Goal: Task Accomplishment & Management: Manage account settings

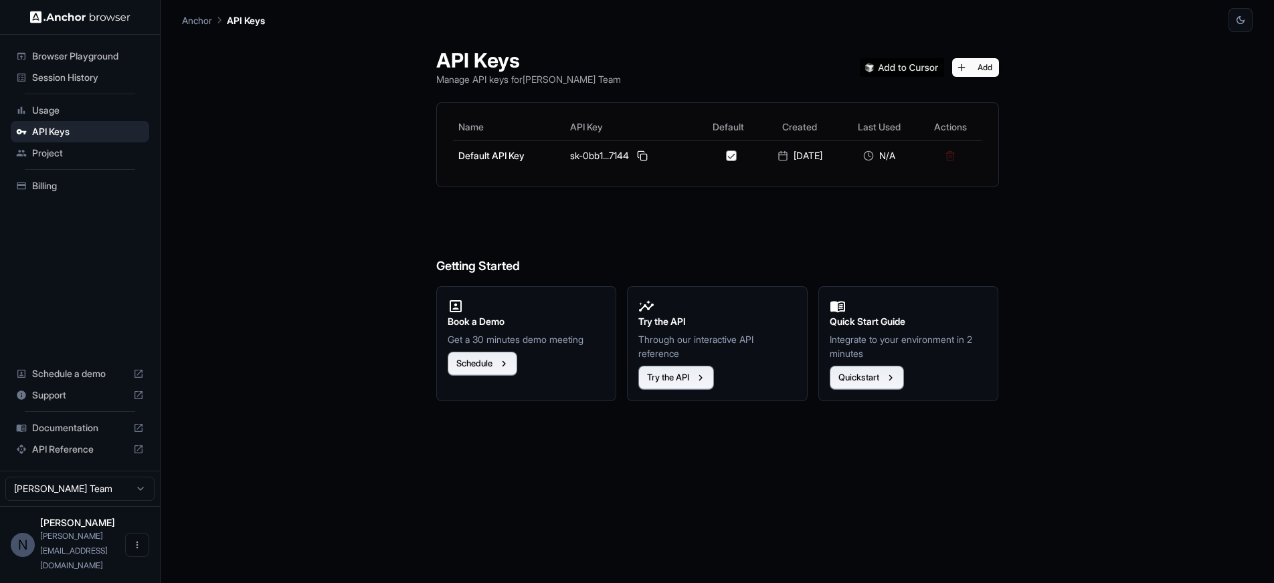
click at [714, 202] on div "API Keys Manage API keys for Nick Matthews Team Add Name API Key Default Create…" at bounding box center [717, 307] width 595 height 551
drag, startPoint x: 408, startPoint y: 54, endPoint x: 664, endPoint y: 78, distance: 256.7
click at [664, 78] on div "API Keys Manage API keys for Nick Matthews Team Add Name API Key Default Create…" at bounding box center [717, 307] width 595 height 551
click at [663, 77] on div "API Keys Manage API keys for Nick Matthews Team Add" at bounding box center [717, 67] width 563 height 38
drag, startPoint x: 633, startPoint y: 81, endPoint x: 592, endPoint y: 81, distance: 41.5
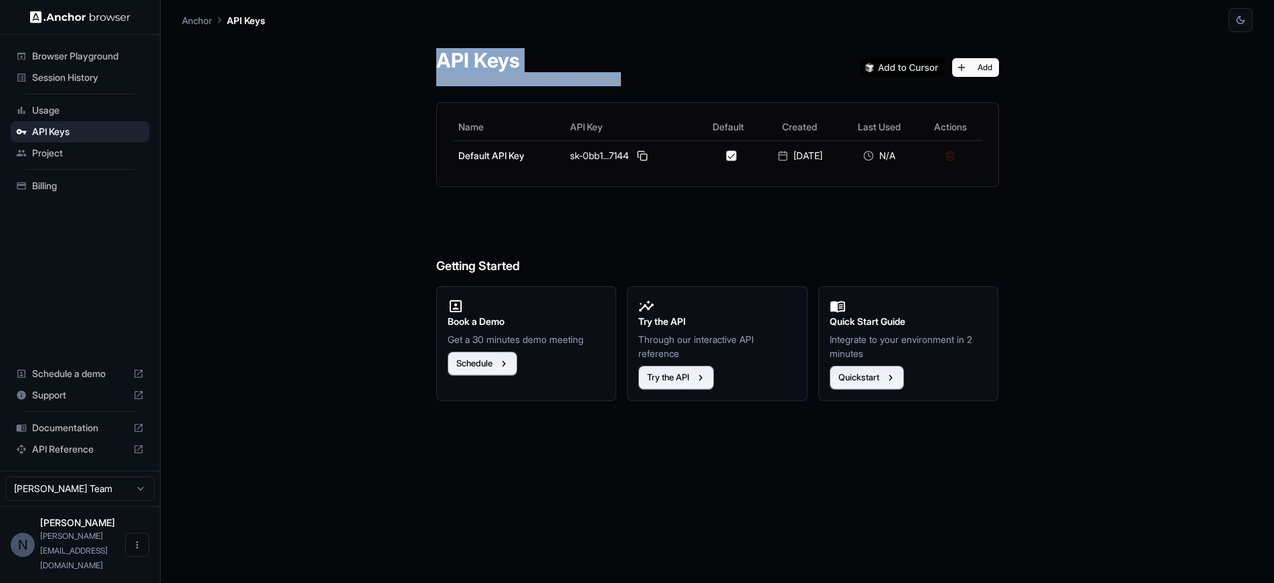
click at [380, 58] on div "API Keys Manage API keys for Nick Matthews Team Add Name API Key Default Create…" at bounding box center [717, 307] width 1071 height 551
click at [653, 81] on div "API Keys Manage API keys for Nick Matthews Team Add" at bounding box center [717, 67] width 563 height 38
drag, startPoint x: 557, startPoint y: 75, endPoint x: 327, endPoint y: 48, distance: 231.8
click at [334, 50] on div "API Keys Manage API keys for Nick Matthews Team Add Name API Key Default Create…" at bounding box center [717, 307] width 1071 height 551
click at [686, 87] on div "API Keys Manage API keys for Nick Matthews Team Add Name API Key Default Create…" at bounding box center [717, 307] width 595 height 551
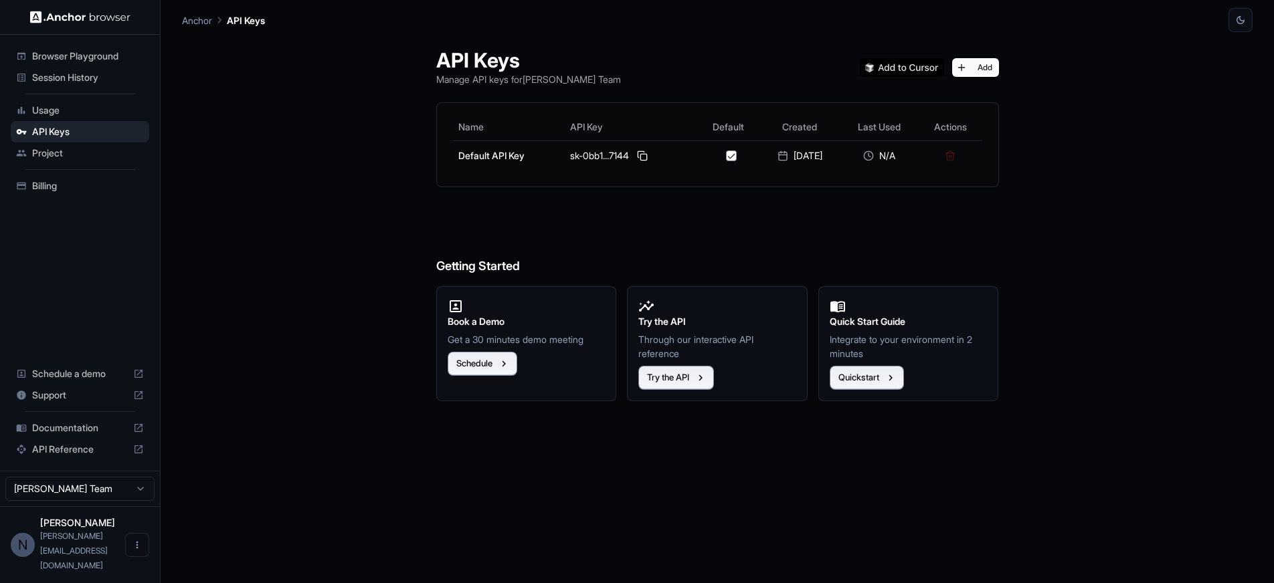
click at [90, 23] on img at bounding box center [80, 17] width 100 height 13
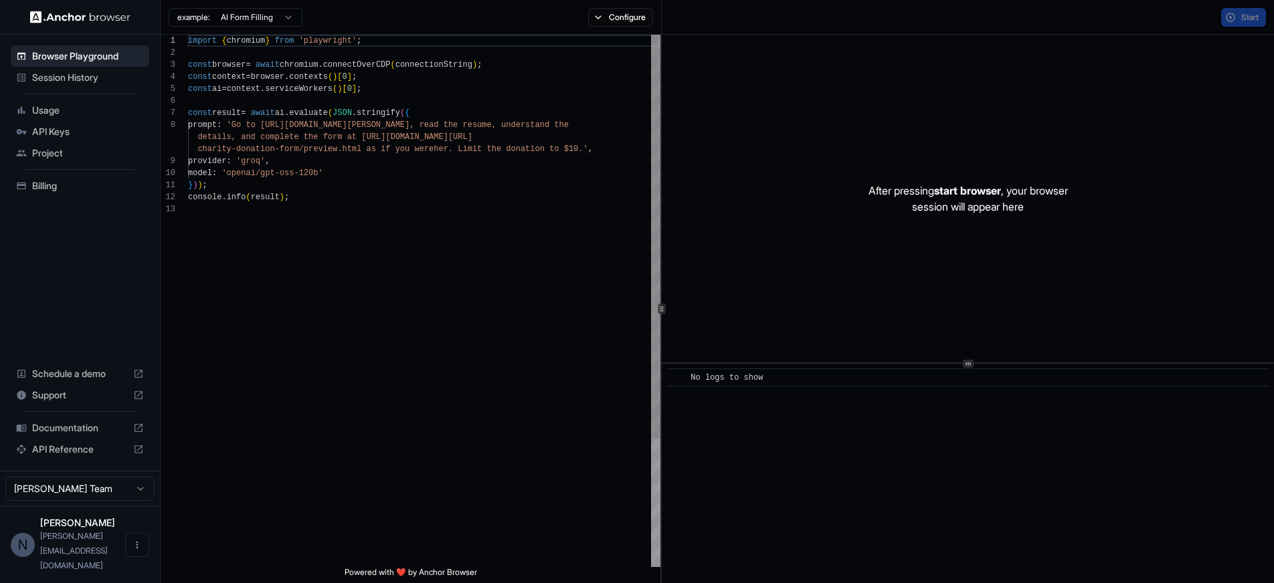
scroll to position [96, 0]
click at [66, 104] on span "Usage" at bounding box center [88, 110] width 112 height 13
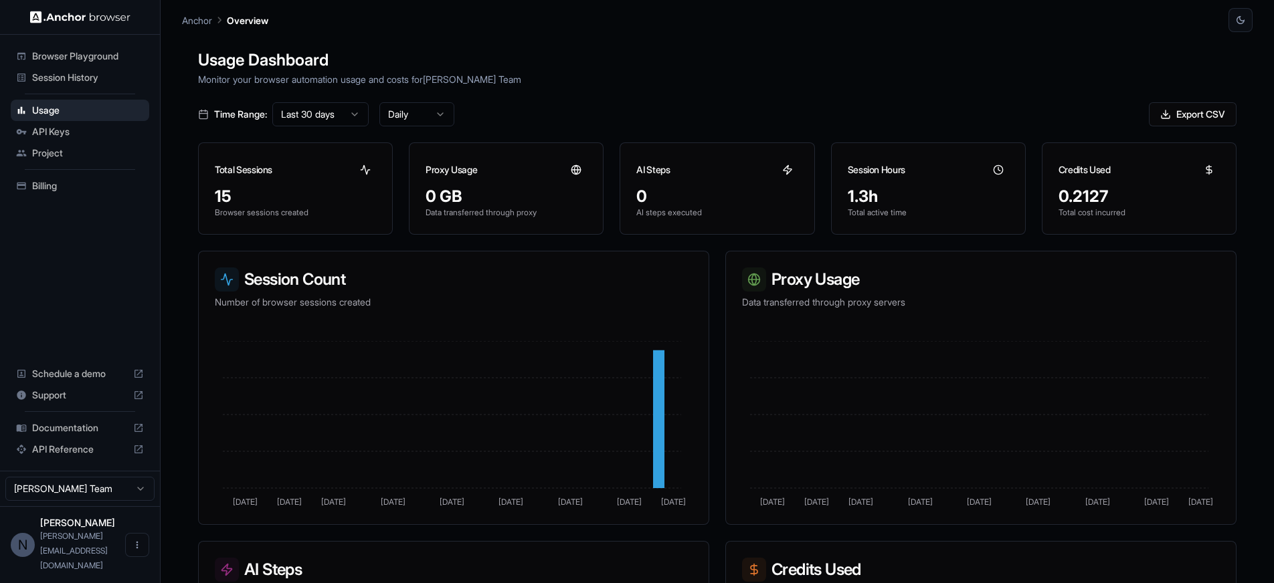
click at [731, 86] on div "Usage Dashboard Monitor your browser automation usage and costs for [PERSON_NAM…" at bounding box center [717, 323] width 1071 height 583
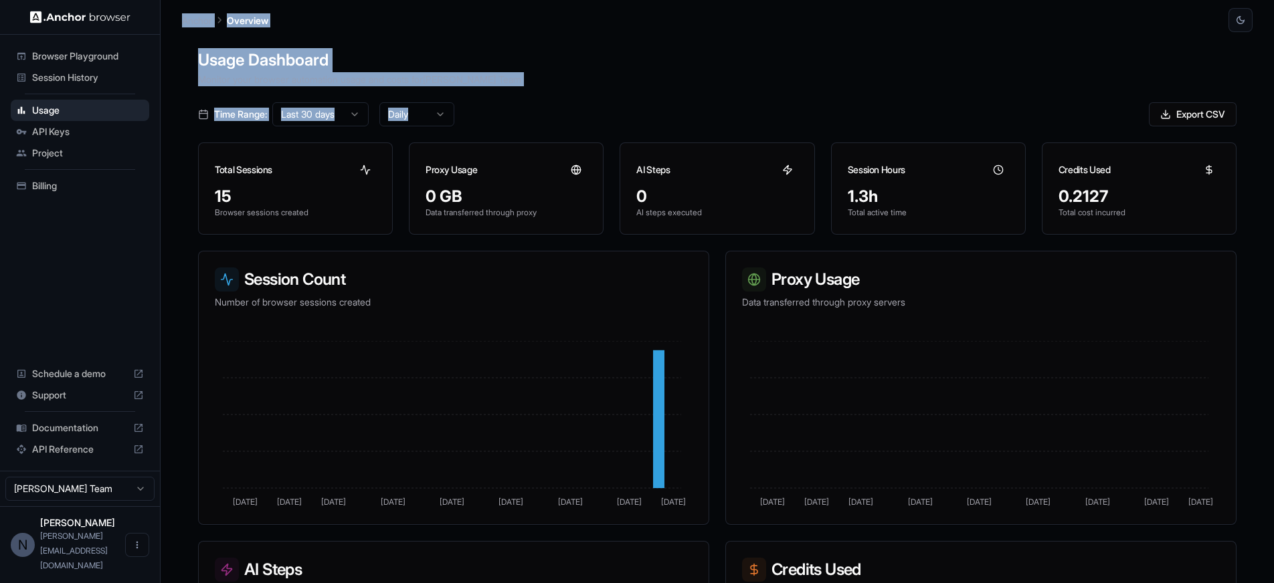
drag, startPoint x: 591, startPoint y: 95, endPoint x: 319, endPoint y: 44, distance: 276.4
click at [198, 5] on main "Anchor Overview Usage Dashboard Monitor your browser automation usage and costs…" at bounding box center [717, 291] width 1113 height 583
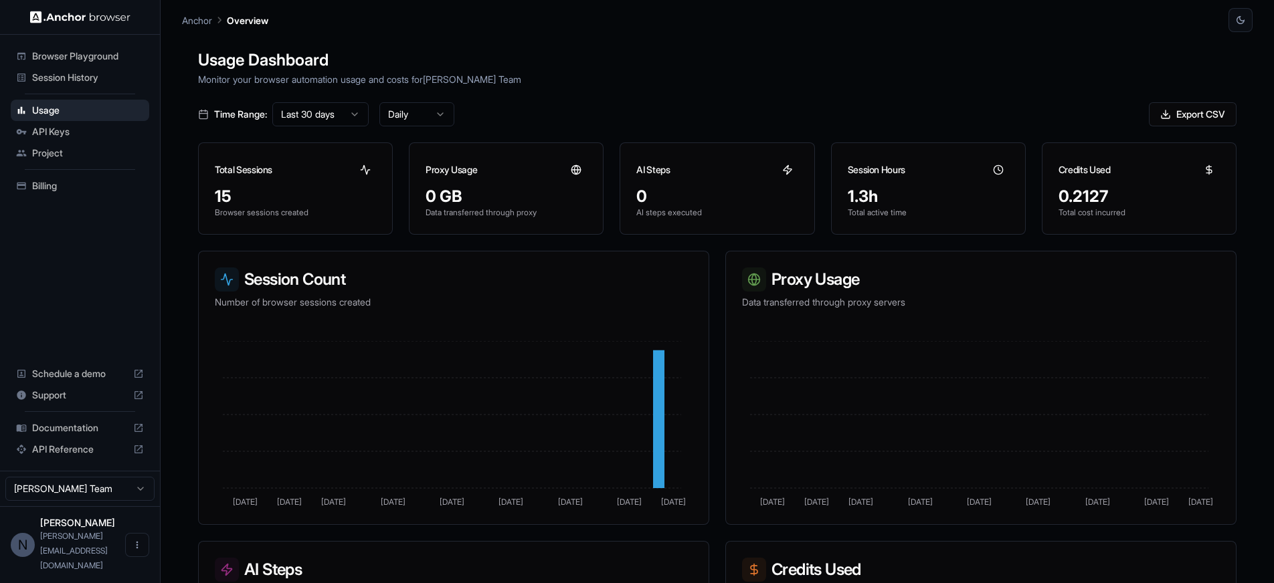
click at [614, 99] on div "Usage Dashboard Monitor your browser automation usage and costs for [PERSON_NAM…" at bounding box center [717, 323] width 1071 height 583
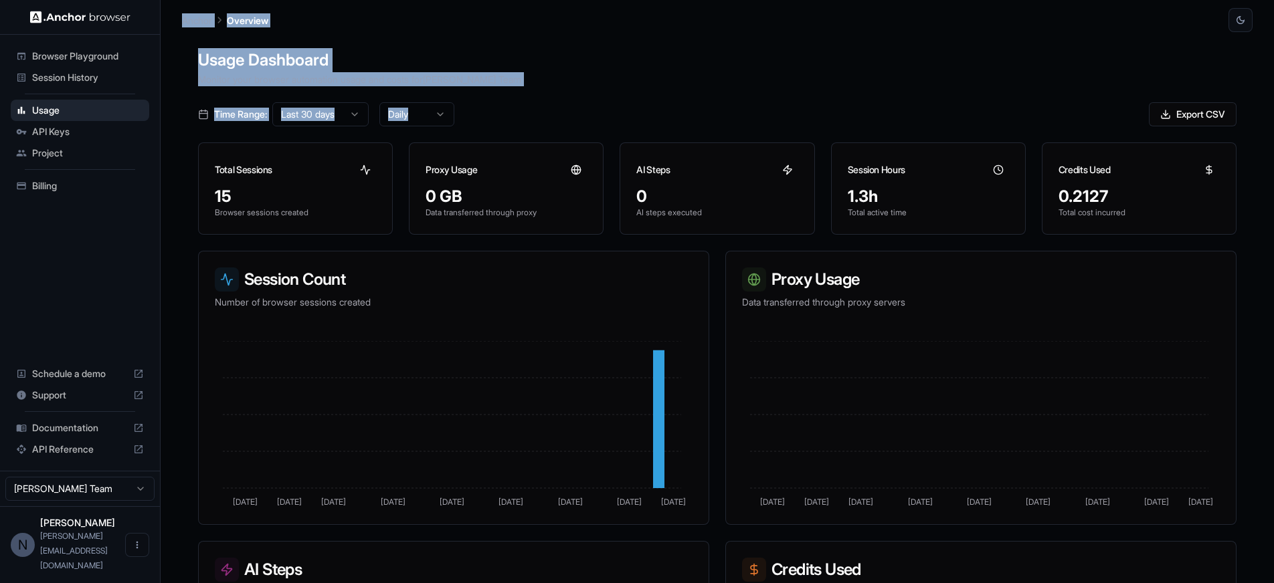
drag, startPoint x: 594, startPoint y: 100, endPoint x: 308, endPoint y: 26, distance: 295.2
click at [169, 0] on html "Browser Playground Session History Usage API Keys Project Billing Schedule a de…" at bounding box center [637, 291] width 1274 height 583
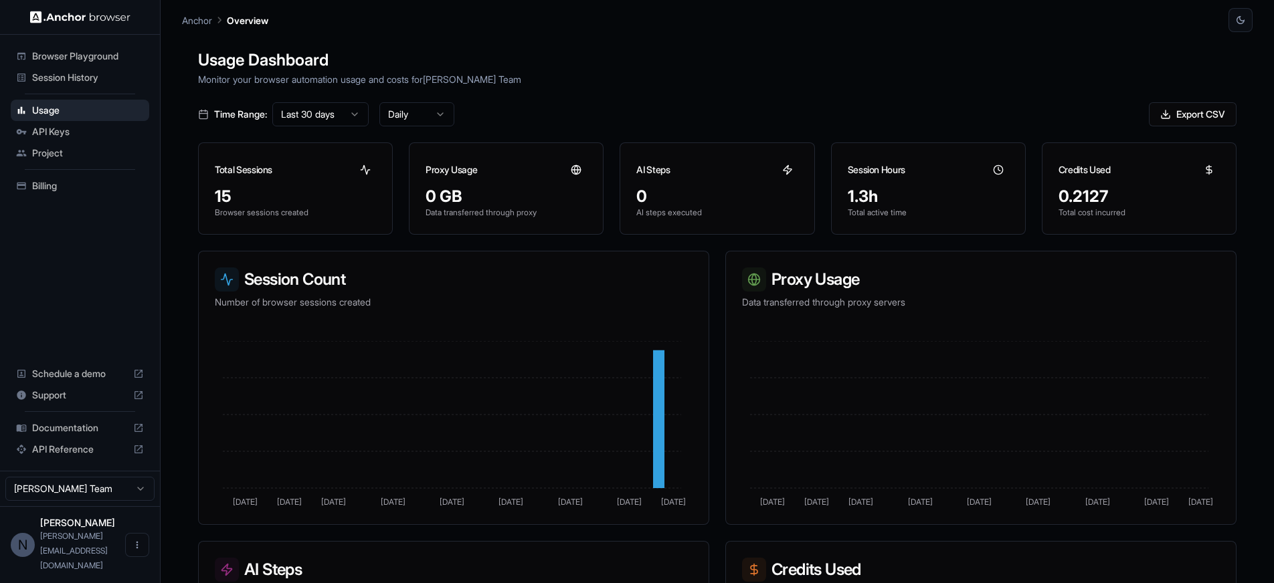
click at [586, 85] on p "Monitor your browser automation usage and costs for [PERSON_NAME] Team" at bounding box center [717, 79] width 1038 height 14
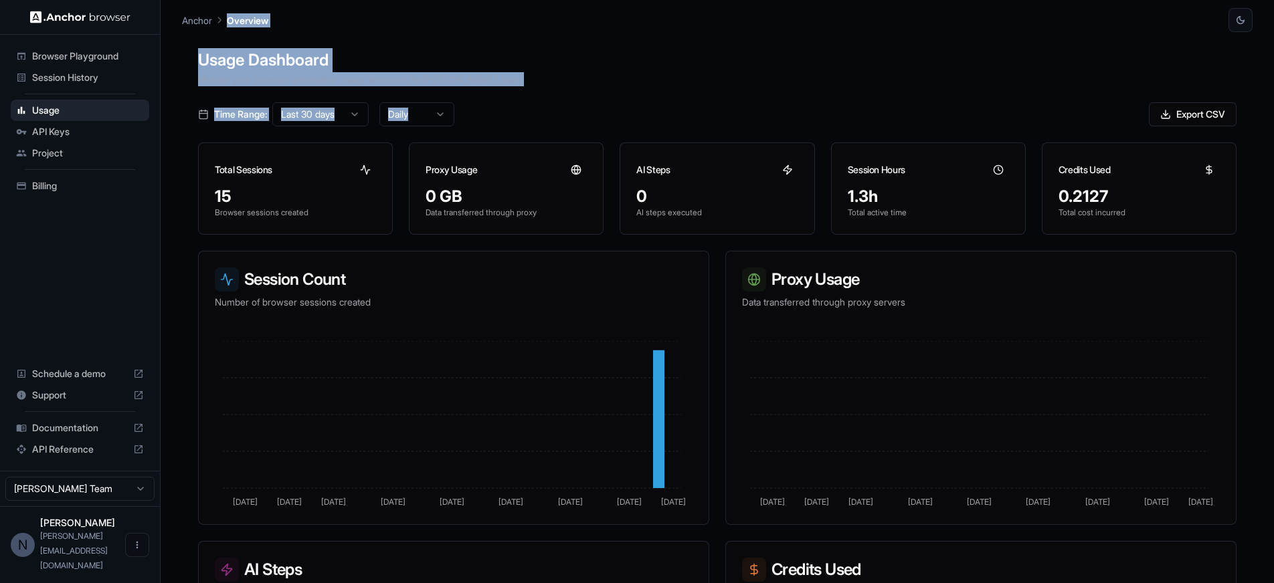
drag, startPoint x: 482, startPoint y: 68, endPoint x: 263, endPoint y: -5, distance: 230.6
click at [263, 0] on html "Browser Playground Session History Usage API Keys Project Billing Schedule a de…" at bounding box center [637, 291] width 1274 height 583
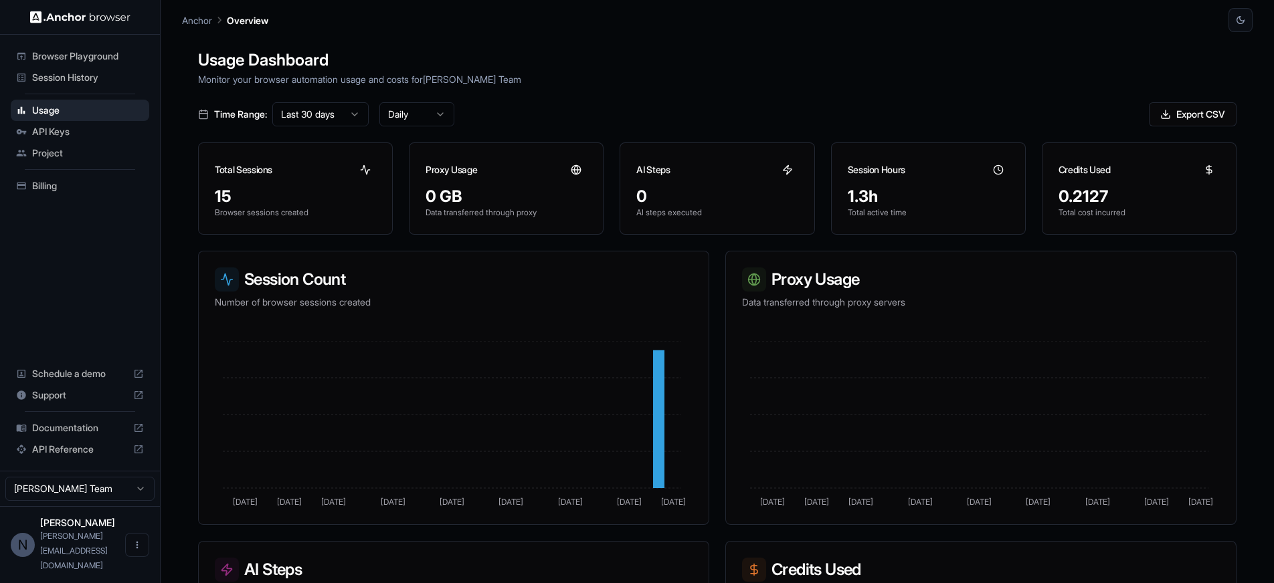
click at [719, 106] on div "Time Range: Last 30 days Daily Export CSV" at bounding box center [717, 114] width 1038 height 24
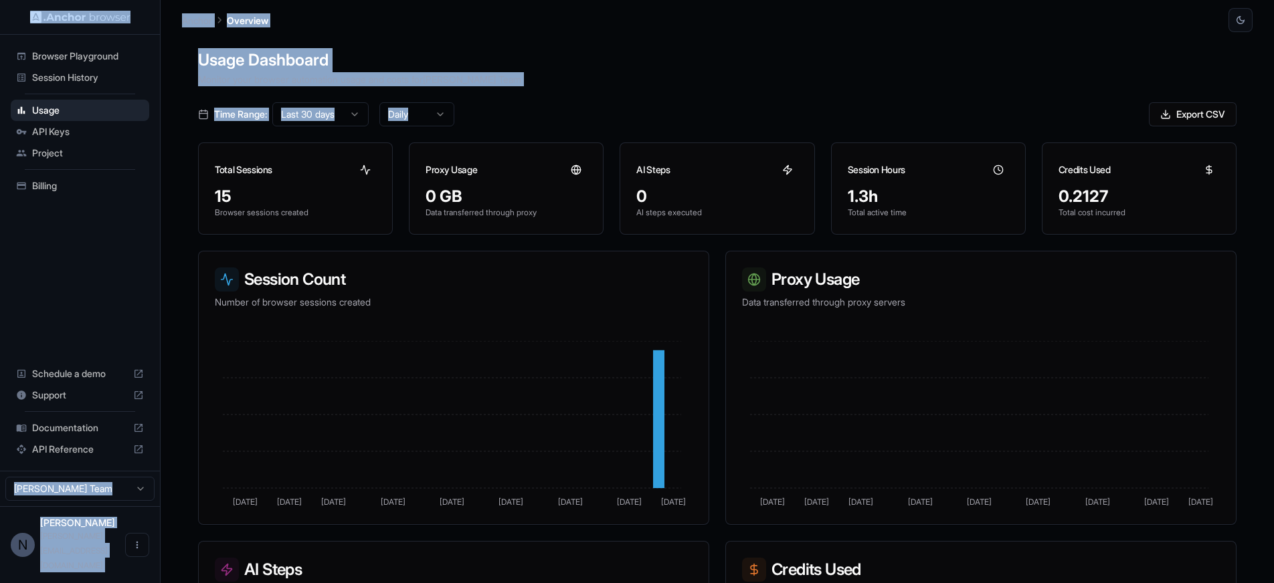
drag, startPoint x: 652, startPoint y: 102, endPoint x: 374, endPoint y: 5, distance: 294.8
click at [104, 0] on html "Browser Playground Session History Usage API Keys Project Billing Schedule a de…" at bounding box center [637, 291] width 1274 height 583
drag, startPoint x: 640, startPoint y: 80, endPoint x: 664, endPoint y: 93, distance: 27.6
click at [640, 80] on p "Monitor your browser automation usage and costs for [PERSON_NAME] Team" at bounding box center [717, 79] width 1038 height 14
drag, startPoint x: 653, startPoint y: 102, endPoint x: 47, endPoint y: 21, distance: 611.5
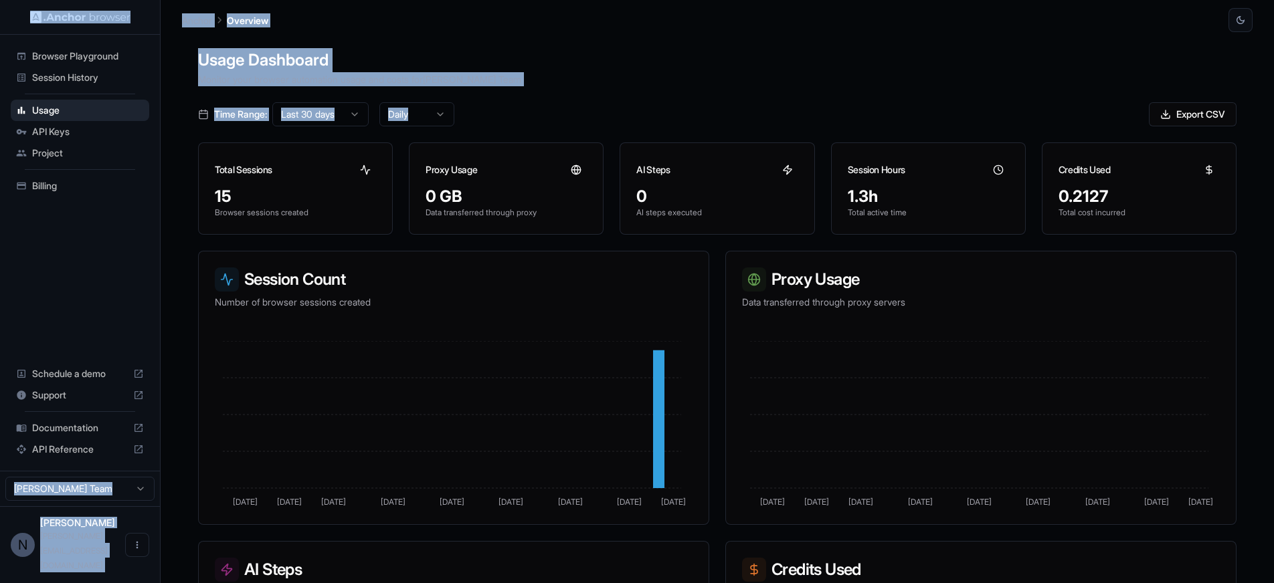
click at [47, 21] on div "Browser Playground Session History Usage API Keys Project Billing Schedule a de…" at bounding box center [637, 291] width 1274 height 583
click at [699, 102] on div "Time Range: Last 30 days Daily Export CSV" at bounding box center [717, 114] width 1038 height 24
drag, startPoint x: 681, startPoint y: 106, endPoint x: 83, endPoint y: -13, distance: 609.8
click at [83, 0] on html "Browser Playground Session History Usage API Keys Project Billing Schedule a de…" at bounding box center [637, 291] width 1274 height 583
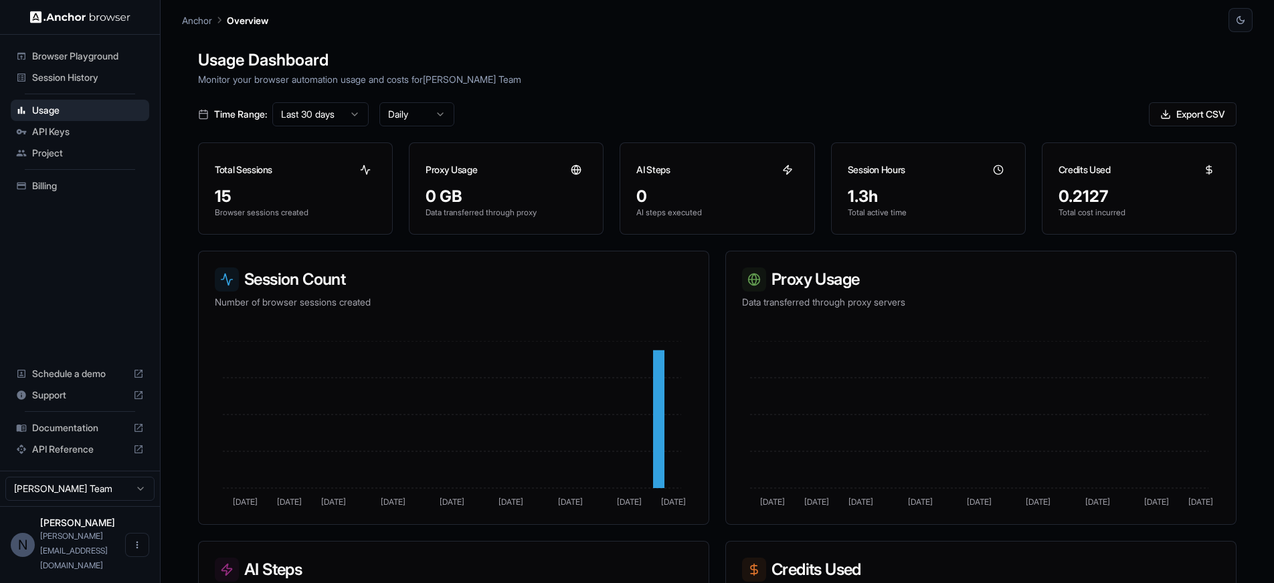
drag, startPoint x: 513, startPoint y: 83, endPoint x: 578, endPoint y: 99, distance: 67.5
click at [519, 86] on p "Monitor your browser automation usage and costs for [PERSON_NAME] Team" at bounding box center [717, 79] width 1038 height 14
click at [663, 67] on h1 "Usage Dashboard" at bounding box center [717, 60] width 1038 height 24
click at [666, 141] on div "Usage Dashboard Monitor your browser automation usage and costs for [PERSON_NAM…" at bounding box center [717, 323] width 1071 height 583
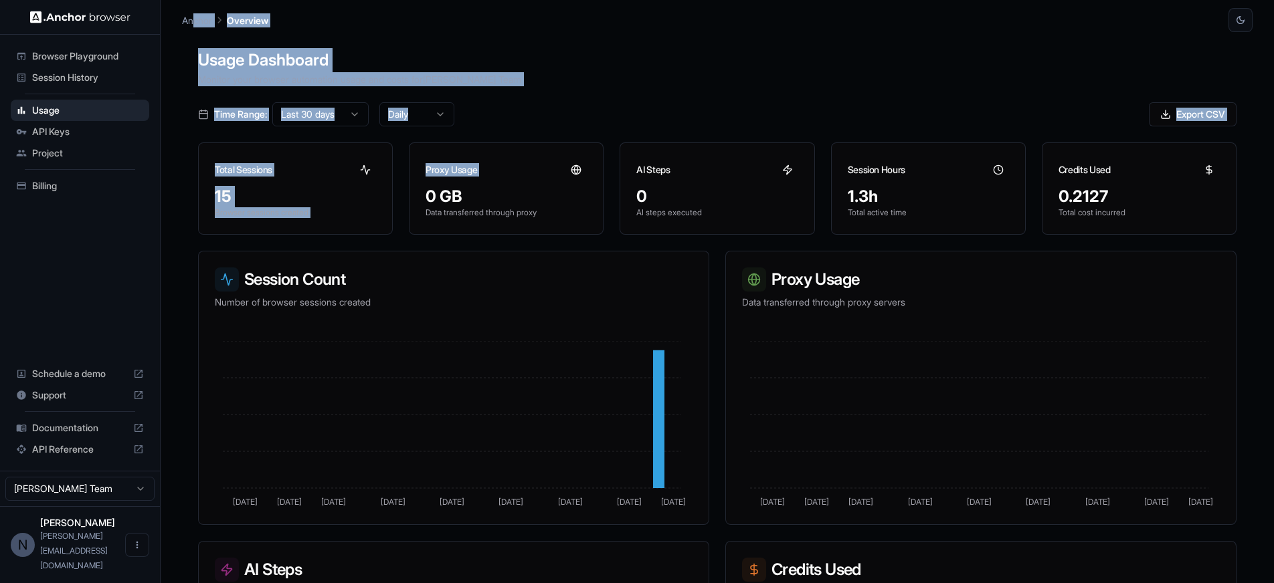
drag, startPoint x: 527, startPoint y: 134, endPoint x: 191, endPoint y: 14, distance: 356.8
click at [191, 14] on main "Anchor Overview Usage Dashboard Monitor your browser automation usage and costs…" at bounding box center [717, 291] width 1113 height 583
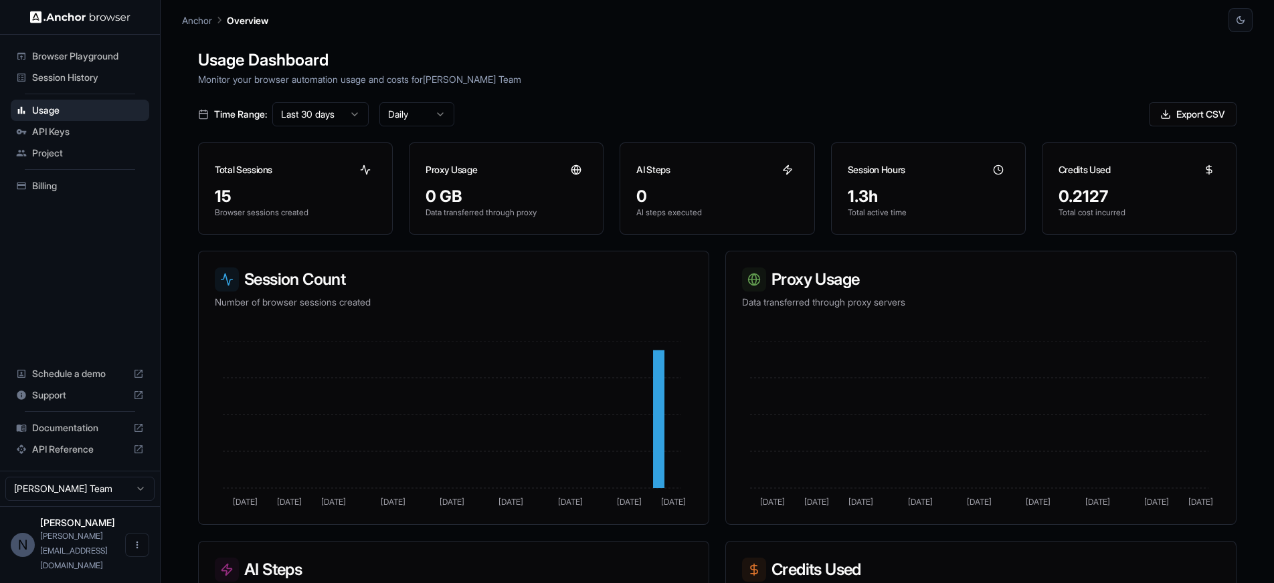
click at [168, 8] on main "Anchor Overview Usage Dashboard Monitor your browser automation usage and costs…" at bounding box center [717, 291] width 1113 height 583
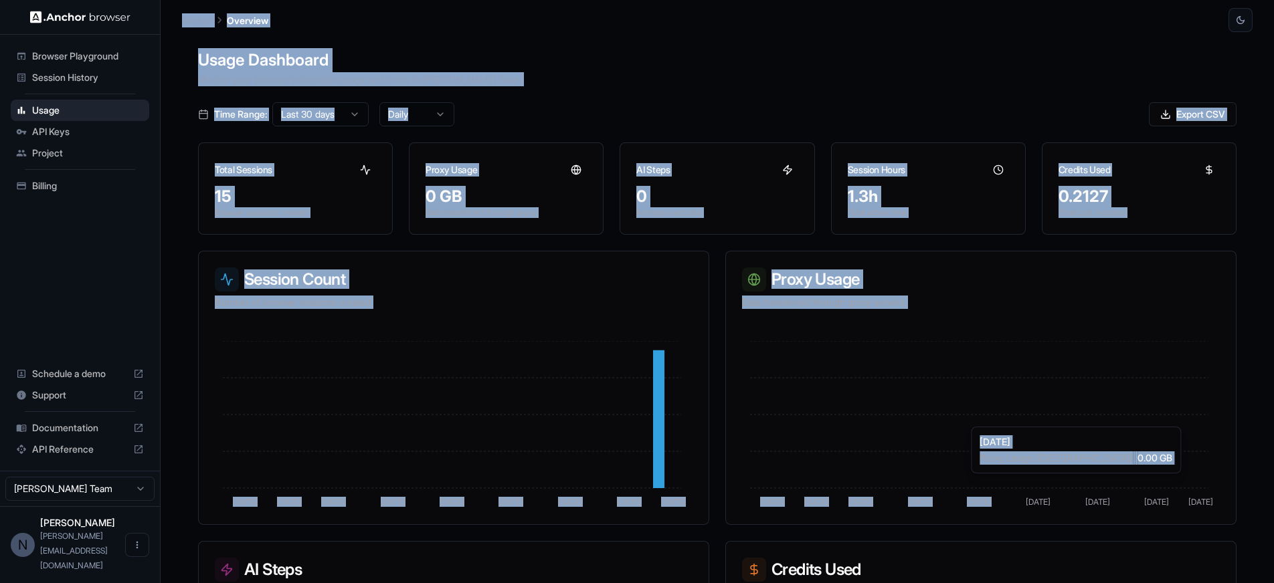
drag, startPoint x: 175, startPoint y: 7, endPoint x: 1018, endPoint y: 431, distance: 943.5
click at [1018, 431] on main "Anchor Overview Usage Dashboard Monitor your browser automation usage and costs…" at bounding box center [717, 291] width 1113 height 583
click at [954, 70] on h1 "Usage Dashboard" at bounding box center [717, 60] width 1038 height 24
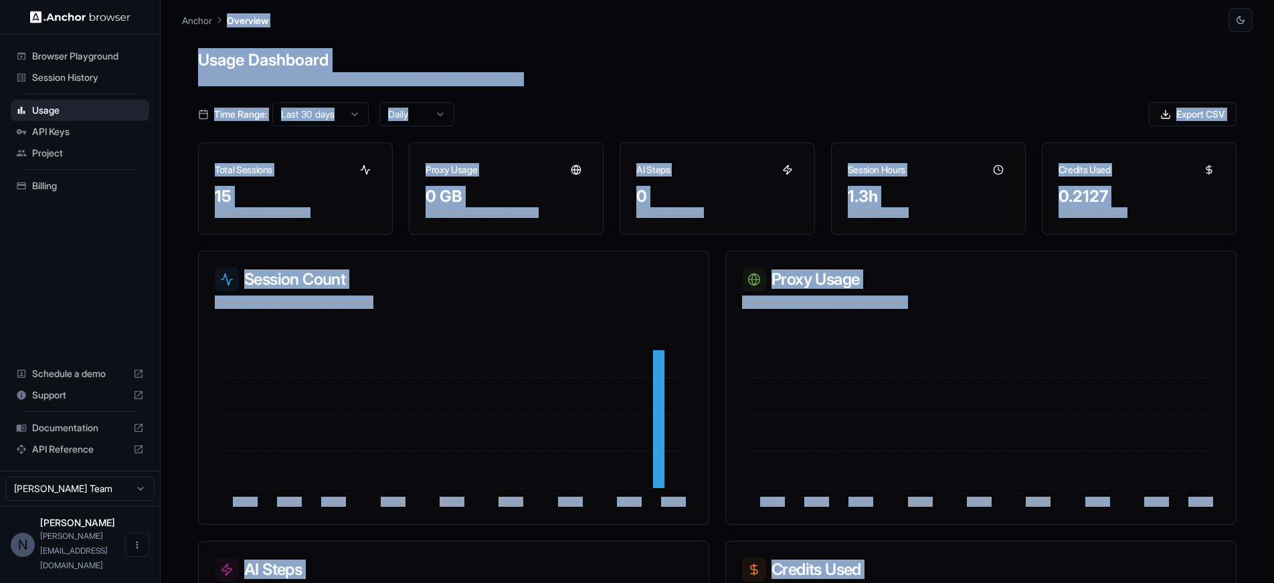
drag, startPoint x: 1222, startPoint y: 577, endPoint x: 278, endPoint y: -29, distance: 1121.1
click at [278, 0] on html "Browser Playground Session History Usage API Keys Project Billing Schedule a de…" at bounding box center [637, 291] width 1274 height 583
